Goal: Transaction & Acquisition: Purchase product/service

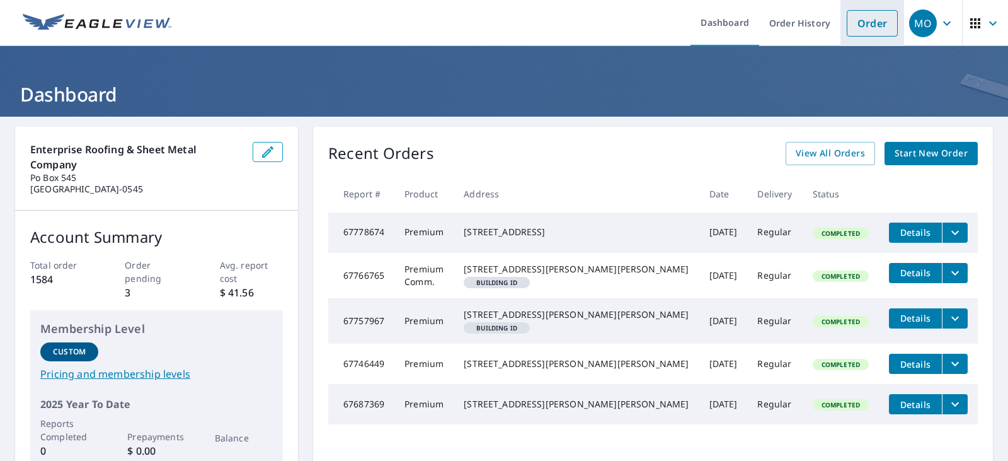
click at [866, 23] on link "Order" at bounding box center [872, 23] width 51 height 26
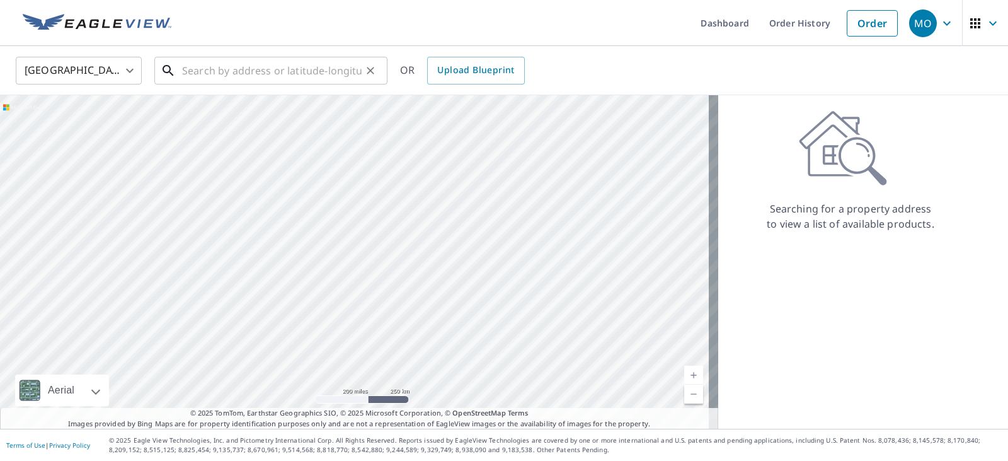
click at [255, 71] on input "text" at bounding box center [272, 70] width 180 height 35
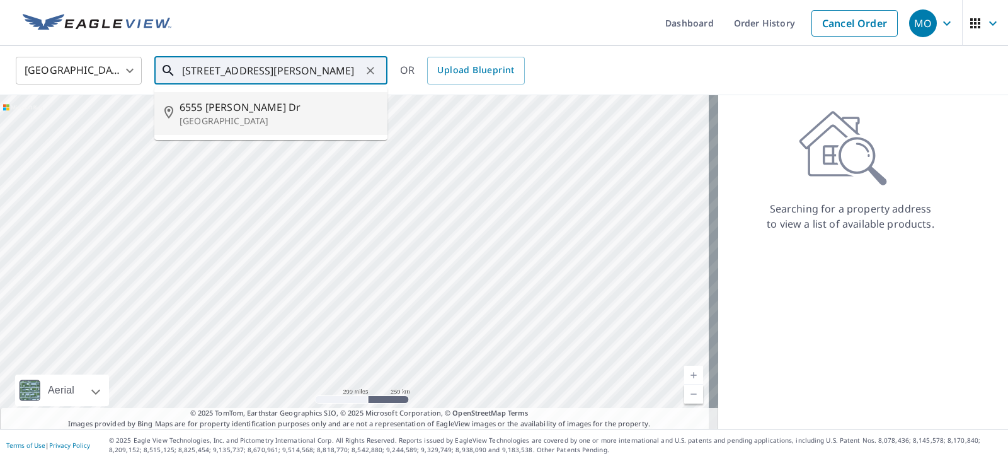
click at [231, 100] on span "6555 [PERSON_NAME] Dr" at bounding box center [279, 107] width 198 height 15
type input "[STREET_ADDRESS][PERSON_NAME][PERSON_NAME]"
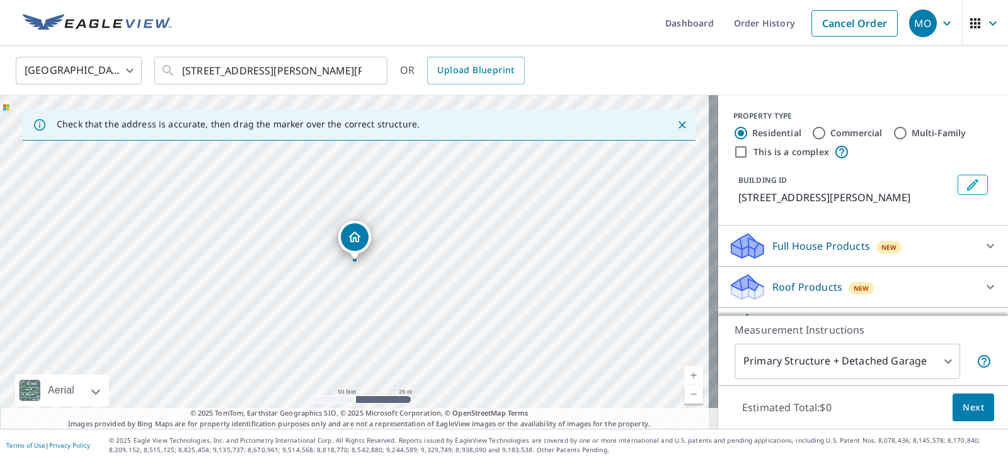
click at [772, 283] on p "Roof Products" at bounding box center [807, 286] width 70 height 15
click at [938, 357] on body "MO [GEOGRAPHIC_DATA] Dashboard Order History Cancel Order MO [GEOGRAPHIC_DATA] …" at bounding box center [504, 230] width 1008 height 461
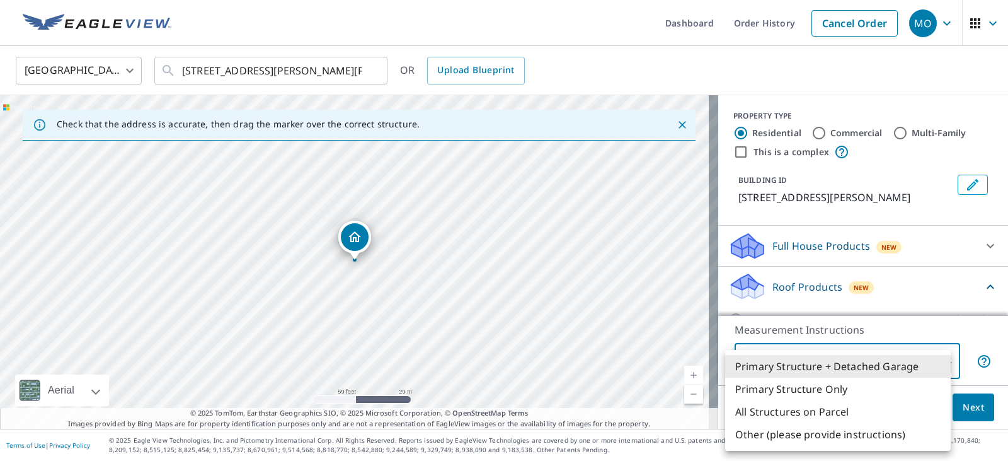
click at [785, 388] on li "Primary Structure Only" at bounding box center [838, 388] width 226 height 23
type input "2"
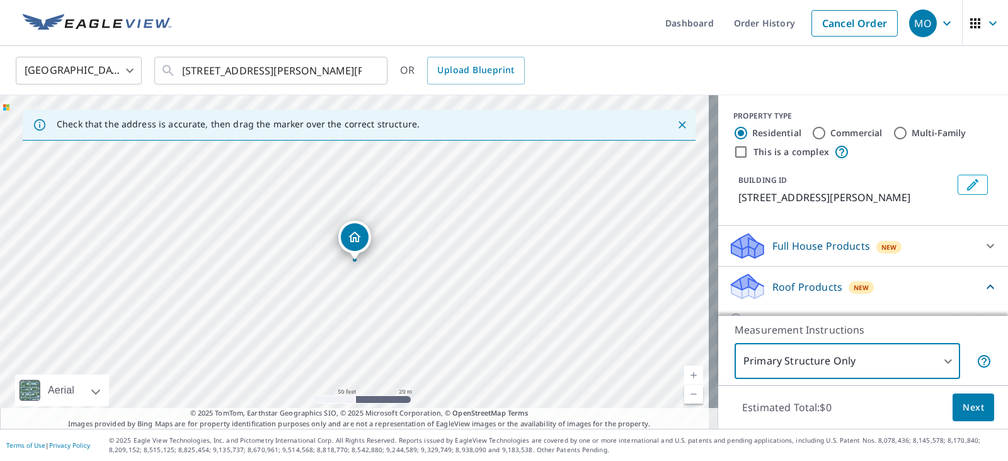
click at [963, 402] on span "Next" at bounding box center [973, 407] width 21 height 16
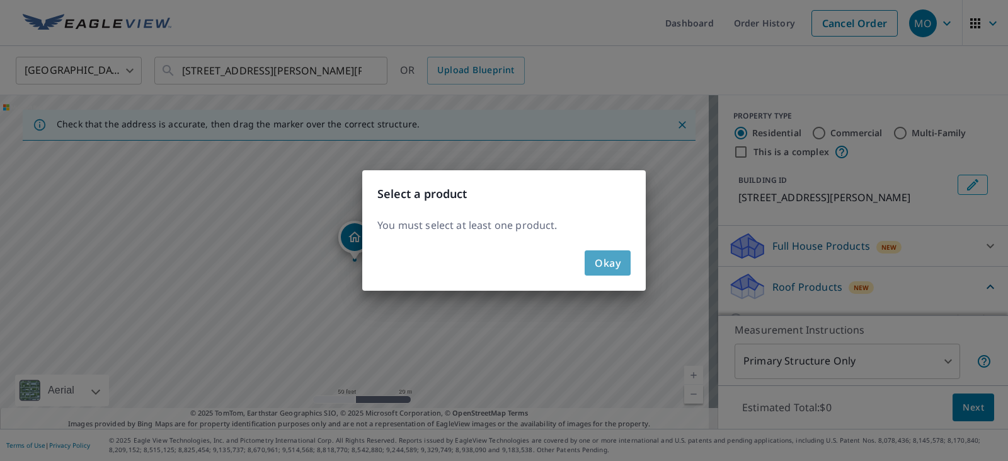
click at [600, 272] on button "Okay" at bounding box center [608, 262] width 46 height 25
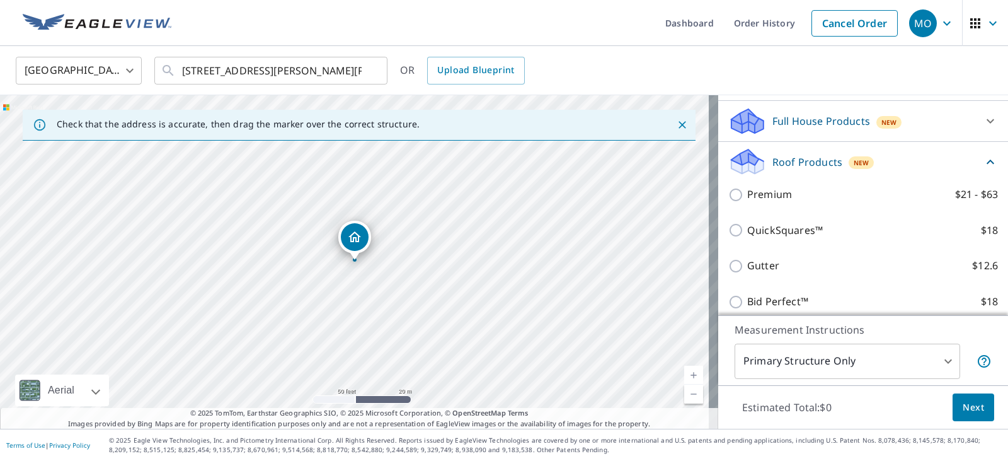
scroll to position [126, 0]
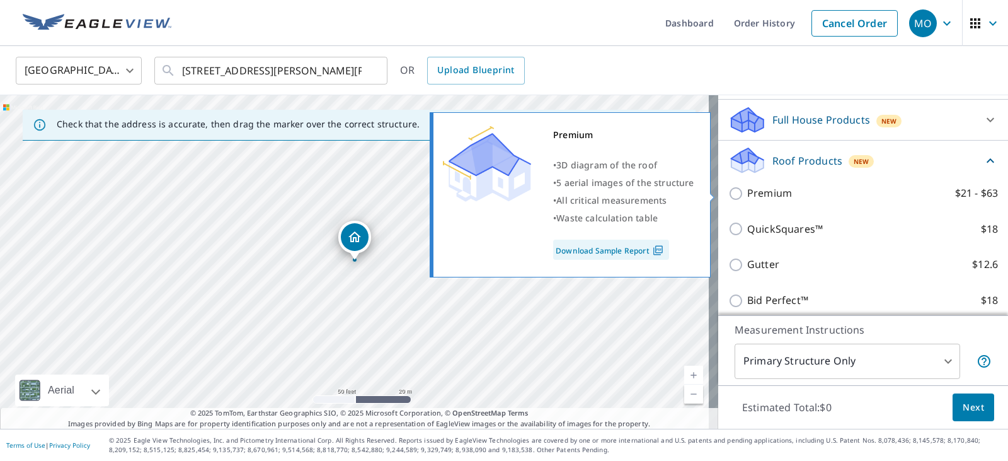
click at [728, 193] on input "Premium $21 - $63" at bounding box center [737, 193] width 19 height 15
checkbox input "true"
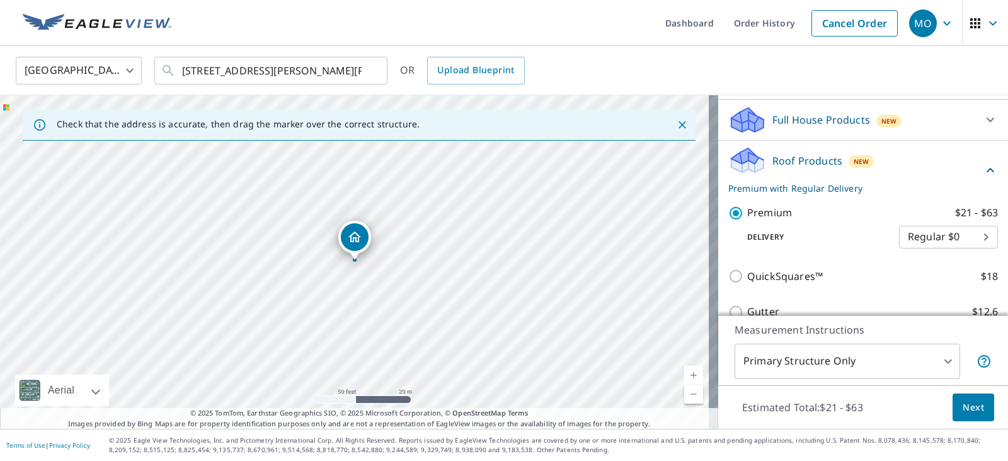
click at [963, 410] on span "Next" at bounding box center [973, 407] width 21 height 16
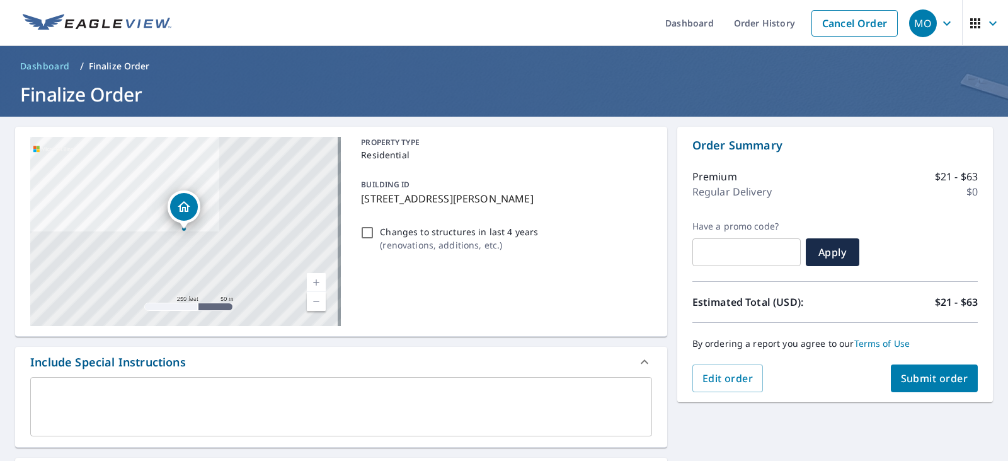
click at [905, 383] on span "Submit order" at bounding box center [934, 378] width 67 height 14
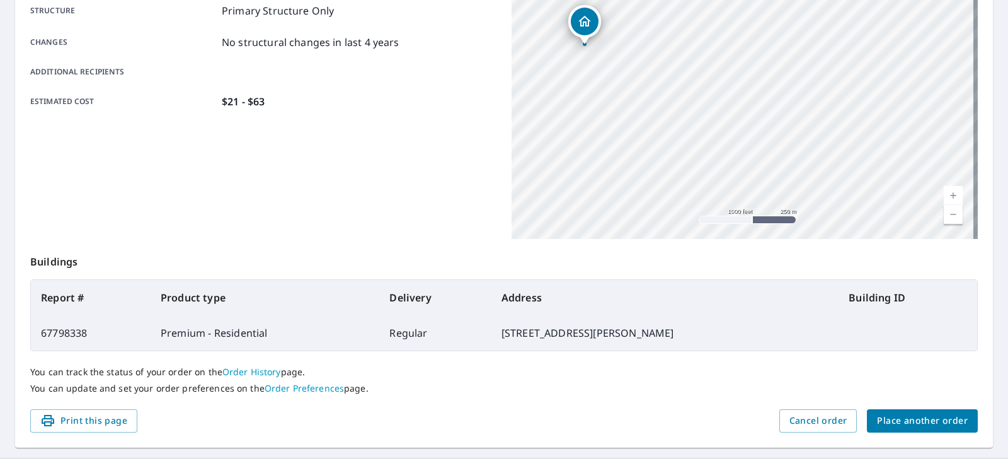
scroll to position [281, 0]
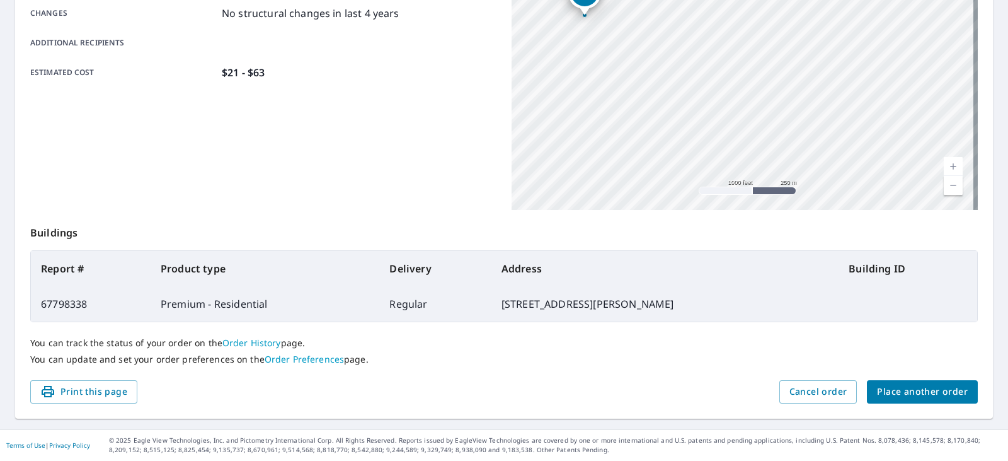
click at [891, 386] on span "Place another order" at bounding box center [922, 392] width 91 height 16
